Goal: Task Accomplishment & Management: Use online tool/utility

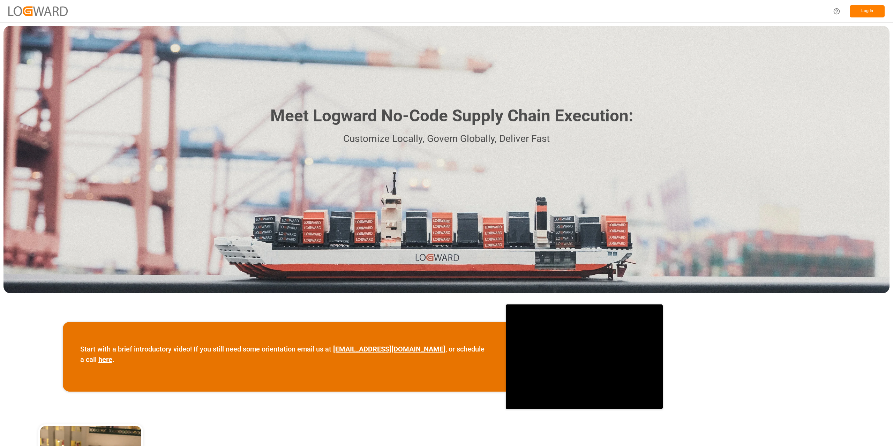
click at [875, 8] on button "Log In" at bounding box center [867, 11] width 35 height 12
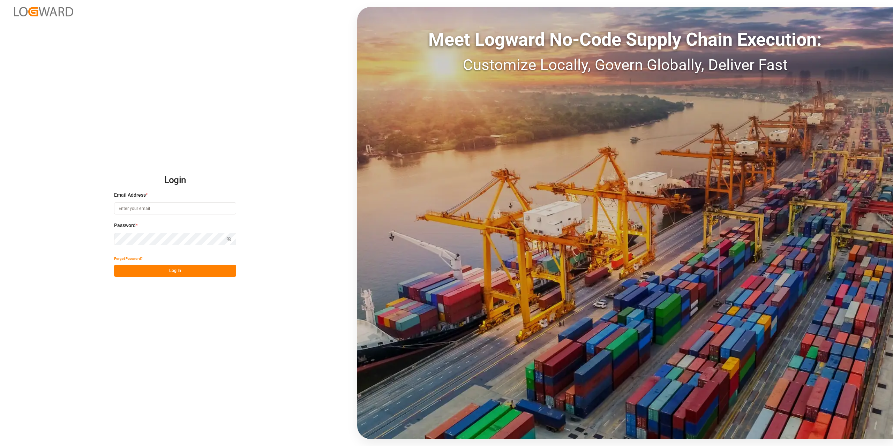
click at [121, 208] on input at bounding box center [175, 208] width 122 height 12
click at [136, 274] on button "Log In" at bounding box center [175, 271] width 122 height 12
click at [149, 210] on input "[PERSON_NAME][DOMAIN_NAME]" at bounding box center [175, 208] width 122 height 12
type input "[PERSON_NAME][EMAIL_ADDRESS][PERSON_NAME][DOMAIN_NAME]"
click at [152, 273] on button "Log In" at bounding box center [175, 271] width 122 height 12
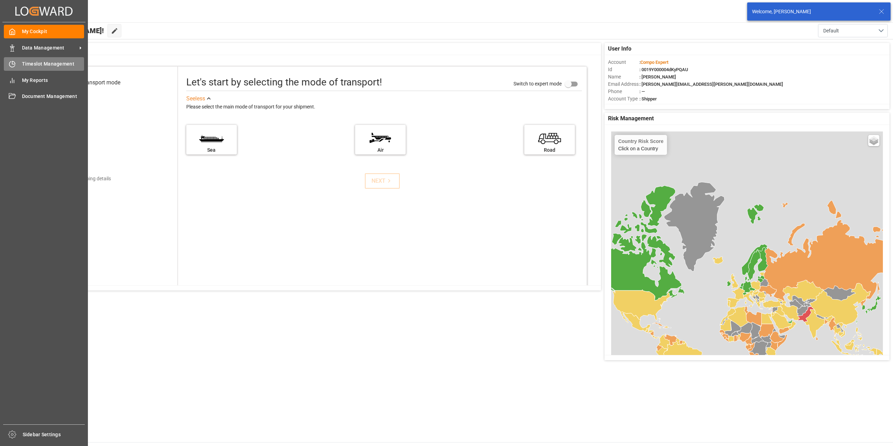
click at [39, 67] on span "Timeslot Management" at bounding box center [53, 63] width 62 height 7
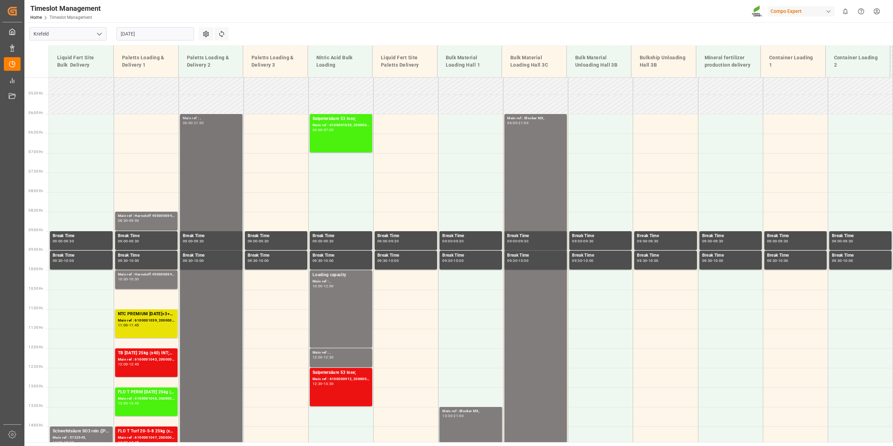
scroll to position [193, 0]
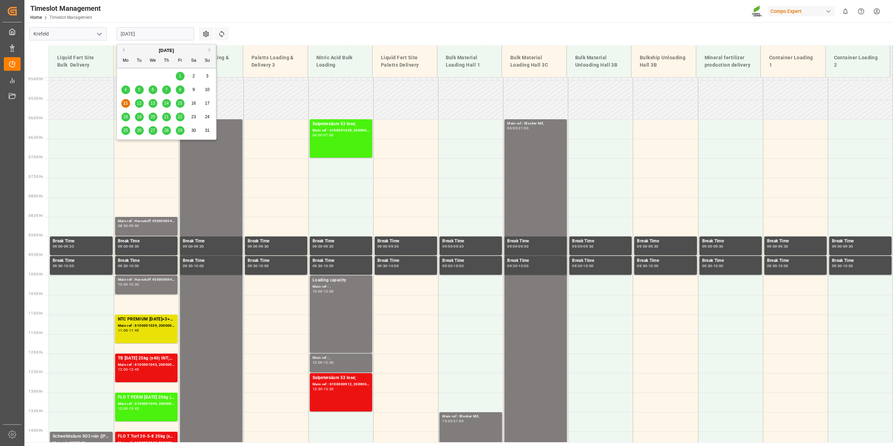
click at [192, 36] on input "[DATE]" at bounding box center [155, 33] width 77 height 13
click at [137, 102] on span "12" at bounding box center [139, 103] width 5 height 5
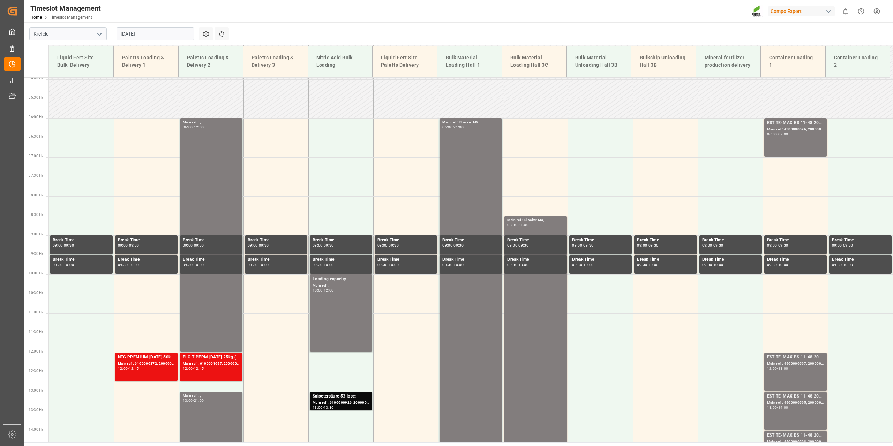
scroll to position [262, 0]
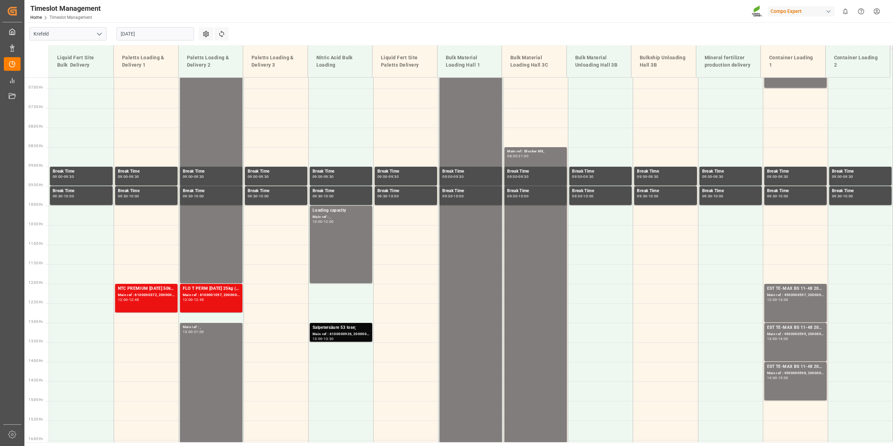
click at [341, 334] on div "Main ref : 6100000926, 2000000835;" at bounding box center [341, 334] width 57 height 6
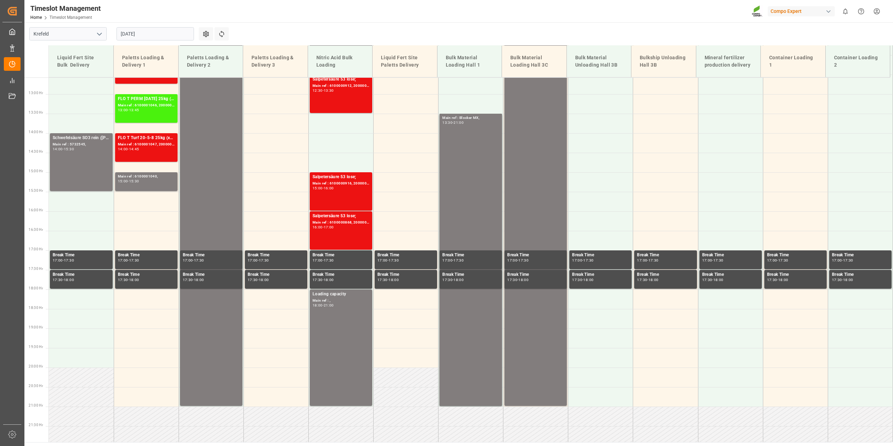
scroll to position [511, 0]
